Goal: Transaction & Acquisition: Download file/media

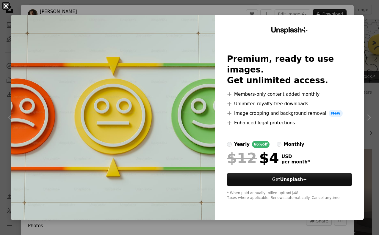
click at [7, 7] on button "An X shape" at bounding box center [5, 5] width 7 height 7
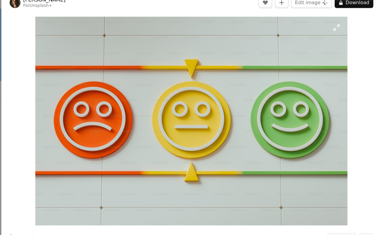
click at [158, 93] on img "Zoom in on this image" at bounding box center [188, 117] width 274 height 183
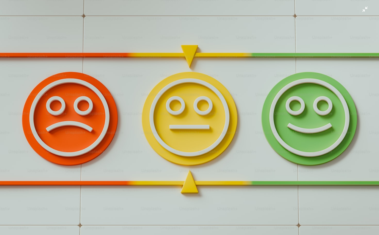
scroll to position [7, 0]
